Goal: Find specific page/section: Find specific page/section

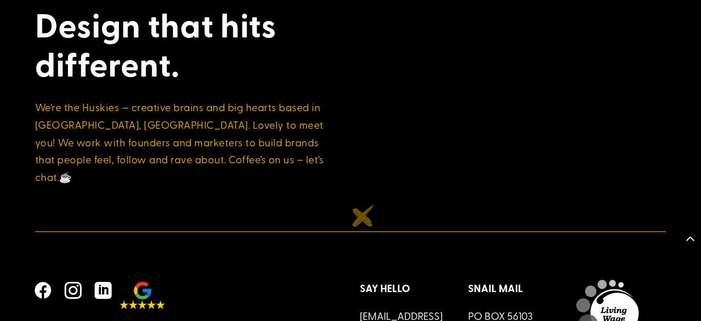
scroll to position [3535, 0]
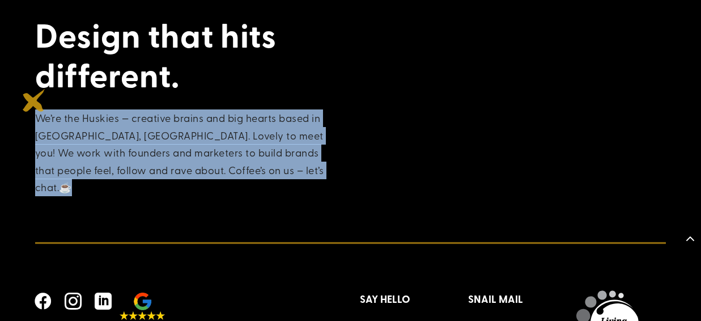
drag, startPoint x: 295, startPoint y: 152, endPoint x: 34, endPoint y: 100, distance: 265.6
click at [34, 100] on div "Design that hits different. We’re the Huskies — creative brains and big hearts …" at bounding box center [350, 210] width 701 height 474
copy p "We’re the Huskies — creative brains and big hearts based in Ponsonby, Auckland.…"
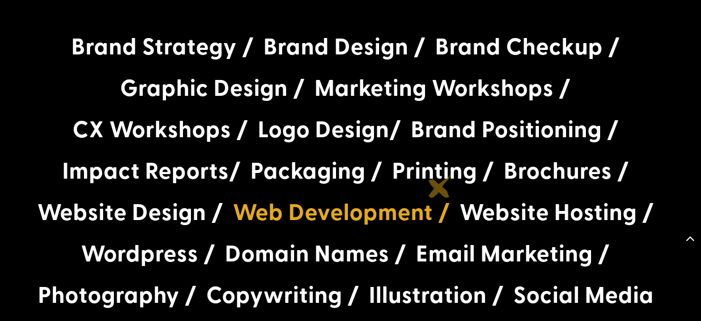
scroll to position [2130, 0]
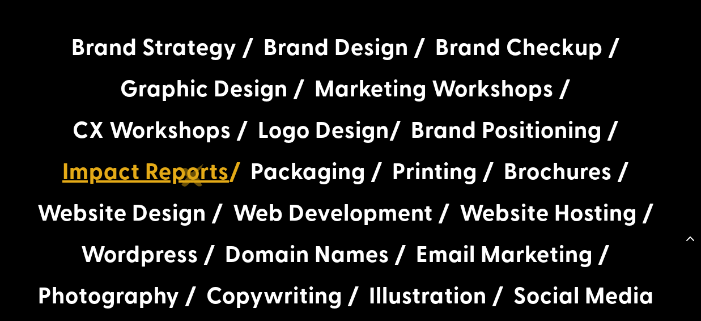
click at [193, 174] on link "Impact Reports" at bounding box center [145, 170] width 167 height 32
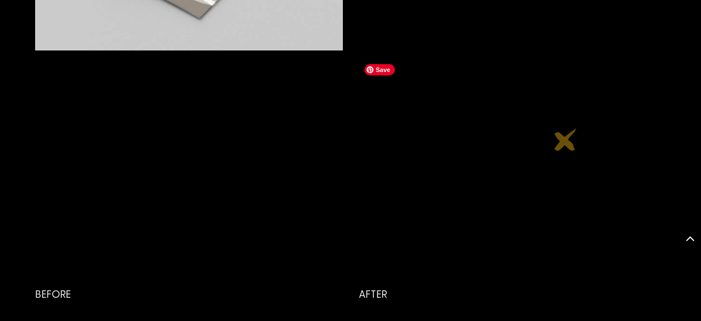
scroll to position [3036, 0]
